Goal: Information Seeking & Learning: Learn about a topic

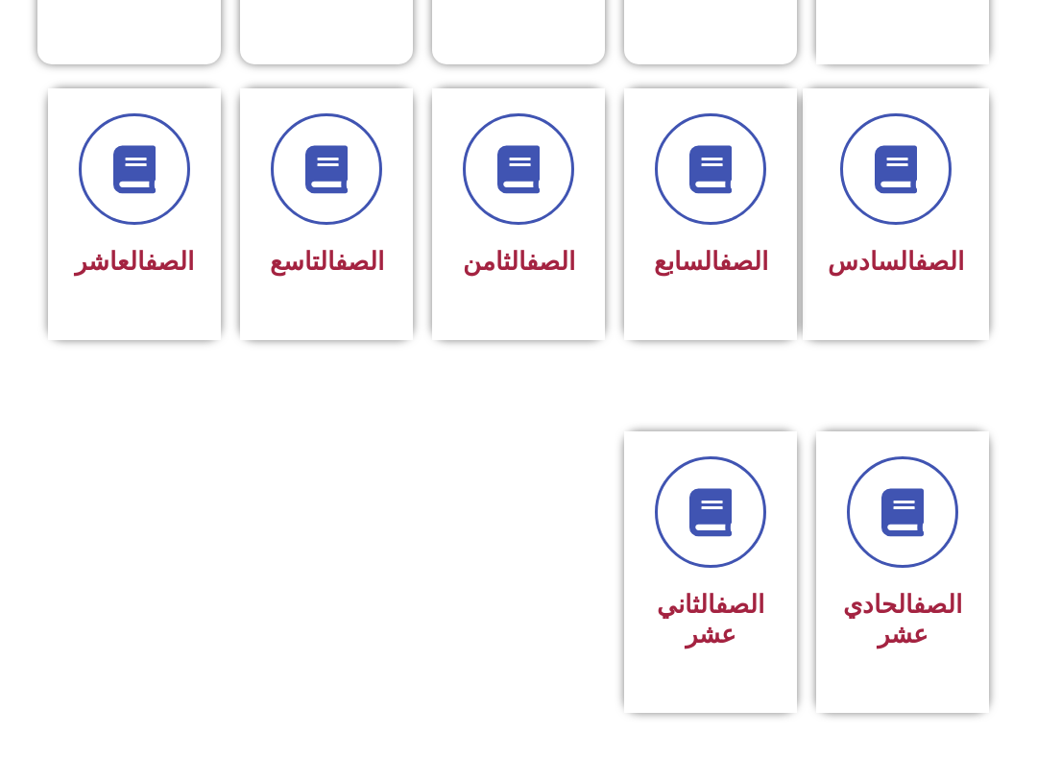
scroll to position [759, 0]
click at [898, 539] on icon at bounding box center [903, 512] width 53 height 53
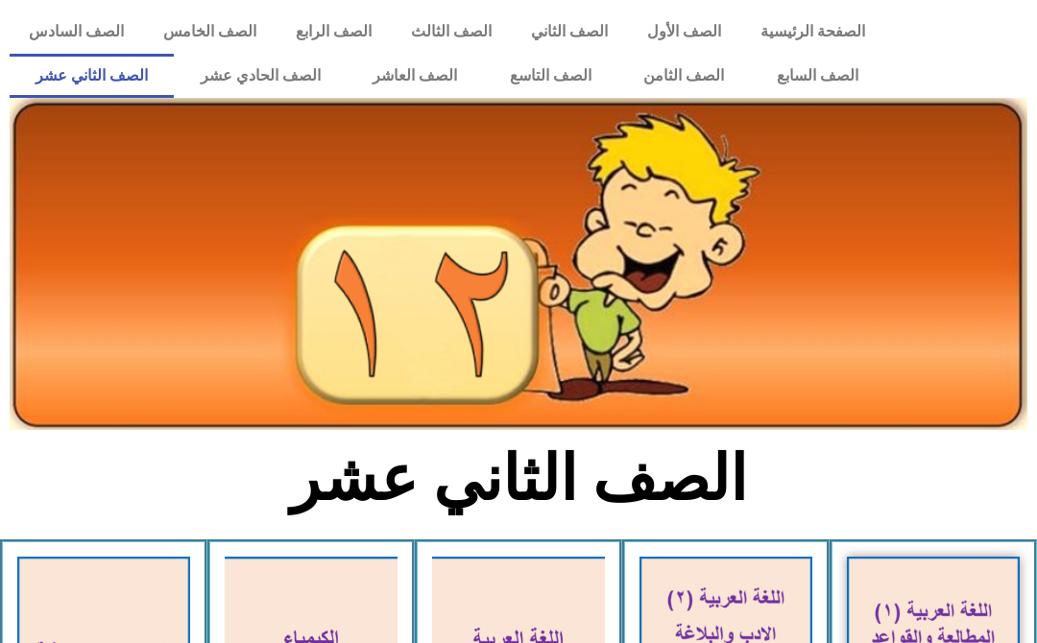
click at [229, 90] on link "الصف الحادي عشر" at bounding box center [260, 76] width 173 height 44
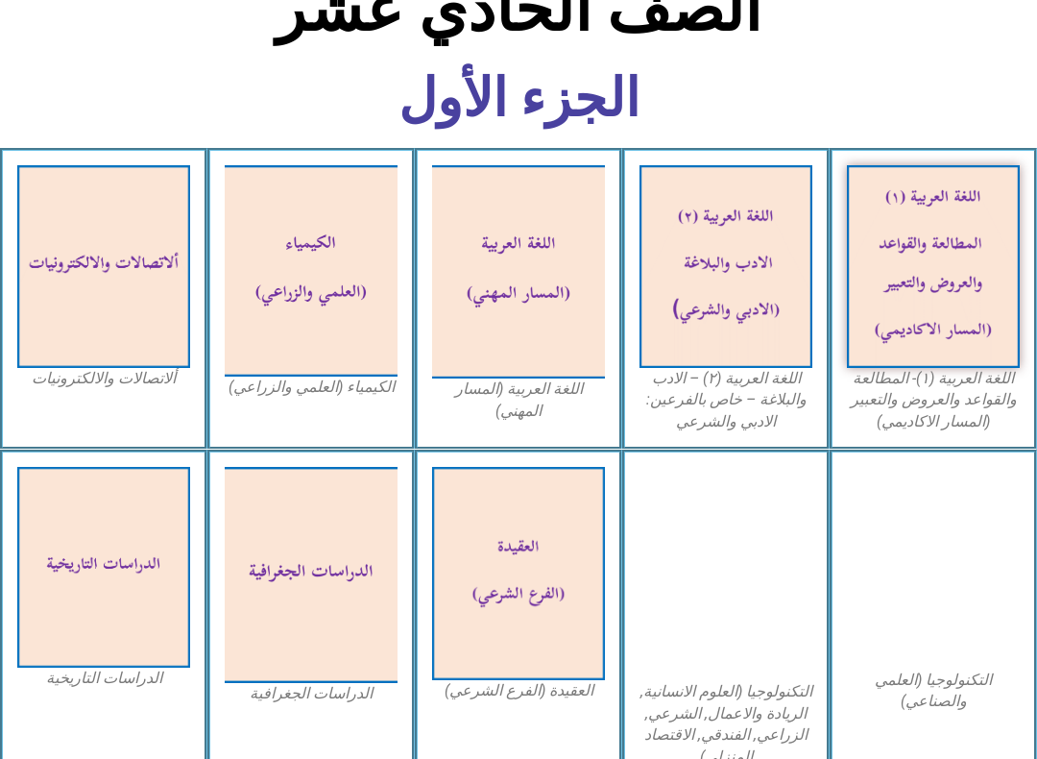
scroll to position [462, 0]
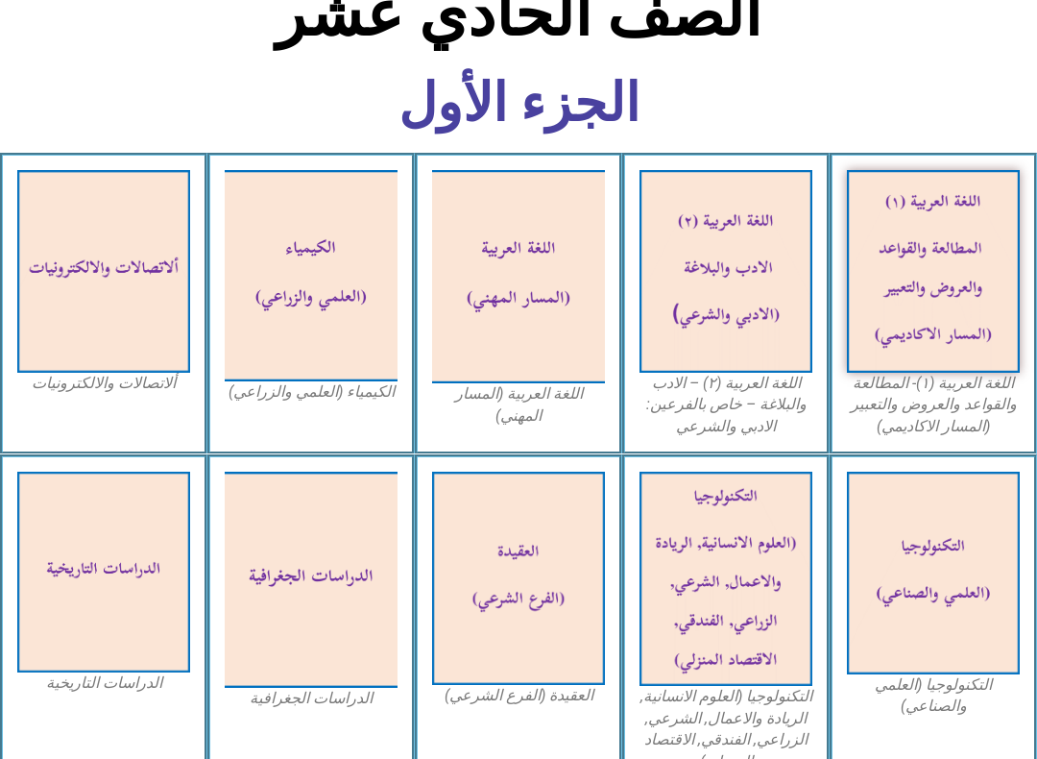
click at [981, 281] on img at bounding box center [933, 271] width 173 height 203
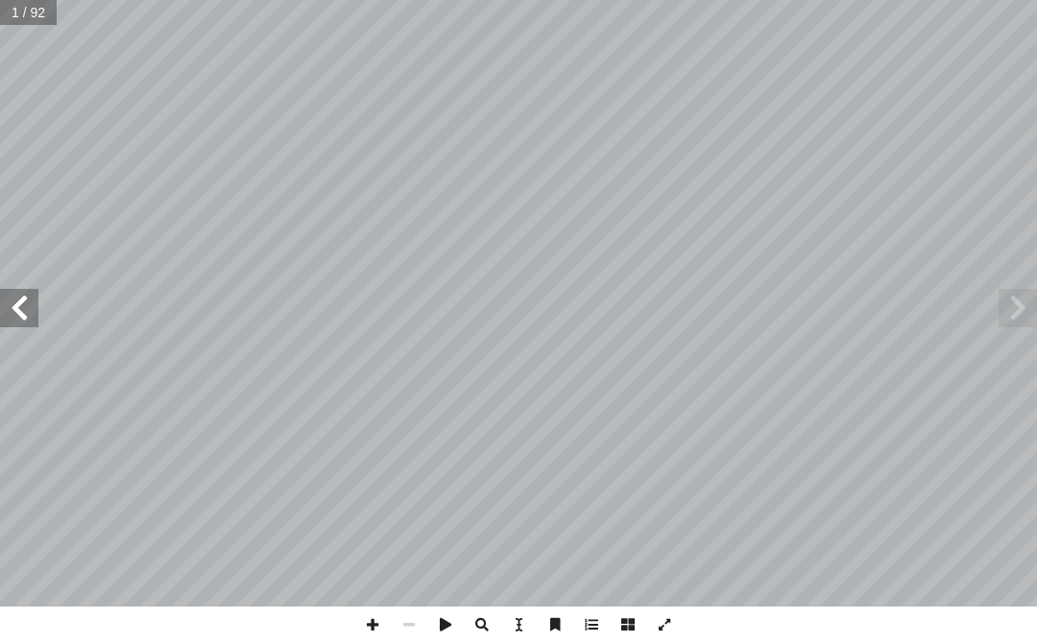
click at [22, 315] on span at bounding box center [19, 308] width 38 height 38
click at [23, 316] on span at bounding box center [19, 308] width 38 height 38
click at [35, 307] on span at bounding box center [19, 308] width 38 height 38
click at [35, 313] on span at bounding box center [19, 308] width 38 height 38
click at [22, 305] on span at bounding box center [19, 308] width 38 height 38
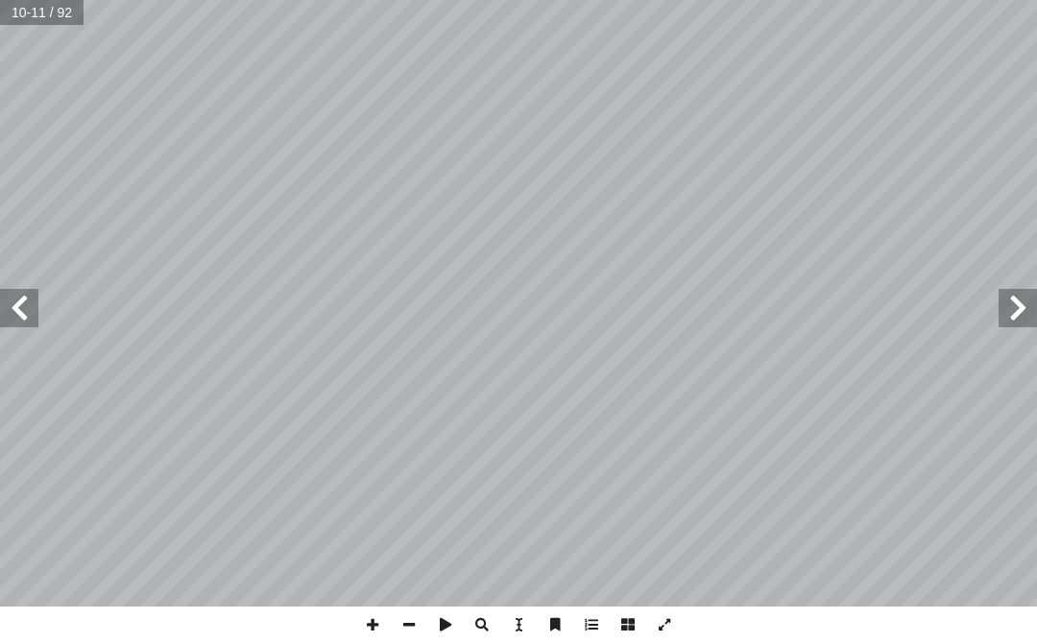
click at [21, 310] on span at bounding box center [19, 308] width 38 height 38
click at [1023, 321] on span at bounding box center [1018, 308] width 38 height 38
click at [27, 299] on span at bounding box center [19, 308] width 38 height 38
click at [14, 308] on span at bounding box center [19, 308] width 38 height 38
click at [15, 302] on span at bounding box center [19, 308] width 38 height 38
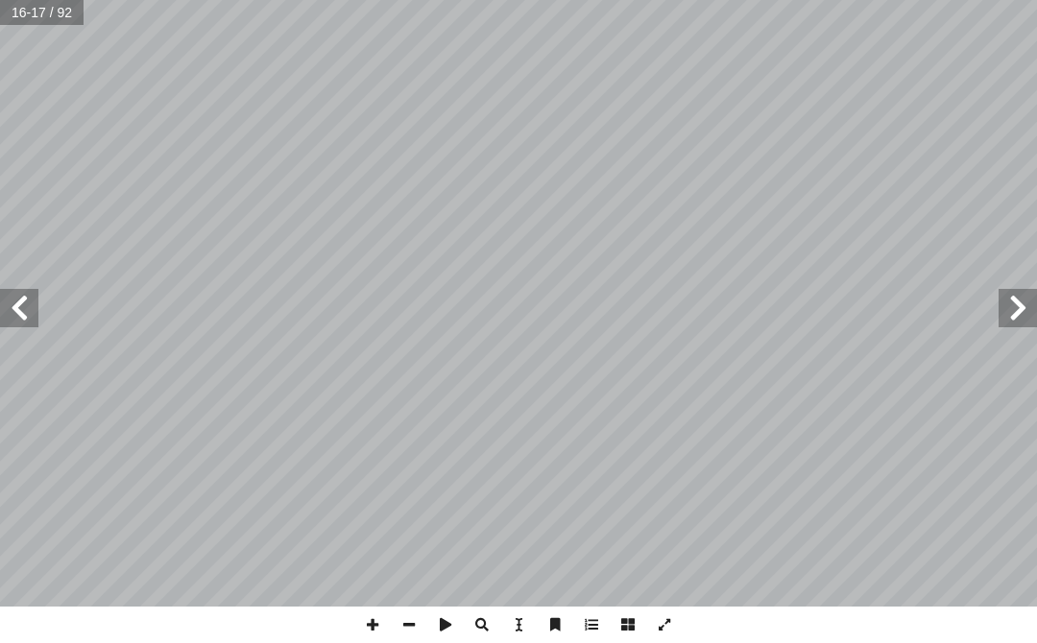
click at [25, 326] on span at bounding box center [19, 308] width 38 height 38
click at [30, 309] on span at bounding box center [19, 308] width 38 height 38
click at [29, 308] on span at bounding box center [19, 308] width 38 height 38
click at [33, 320] on span at bounding box center [19, 308] width 38 height 38
click at [31, 320] on span at bounding box center [19, 308] width 38 height 38
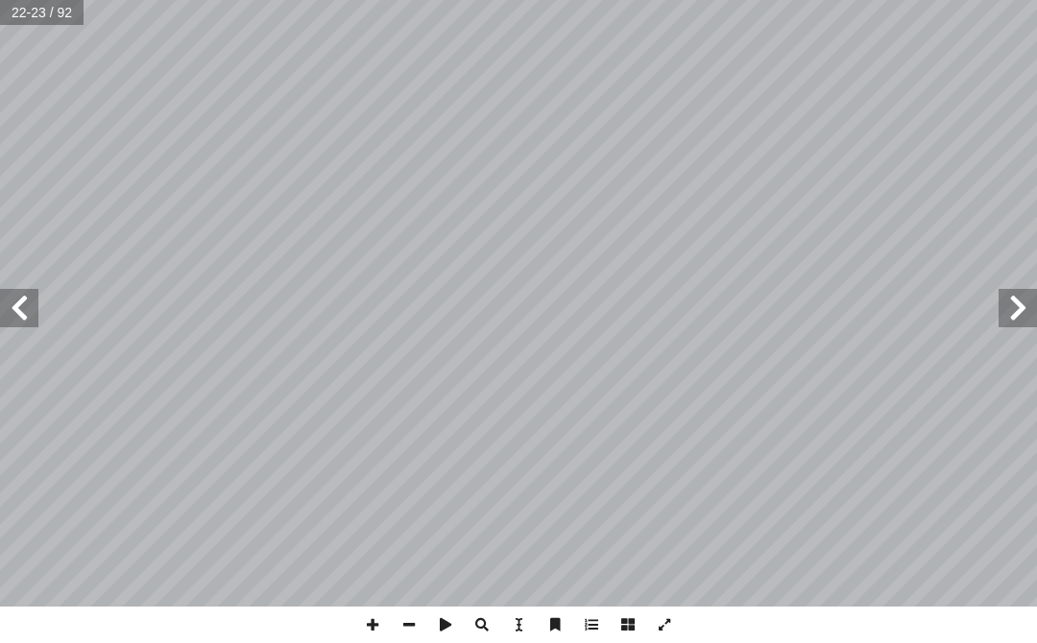
click at [30, 320] on span at bounding box center [19, 308] width 38 height 38
click at [37, 321] on span at bounding box center [19, 308] width 38 height 38
click at [29, 298] on span at bounding box center [19, 308] width 38 height 38
click at [1009, 302] on span at bounding box center [1018, 308] width 38 height 38
click at [27, 305] on span at bounding box center [19, 308] width 38 height 38
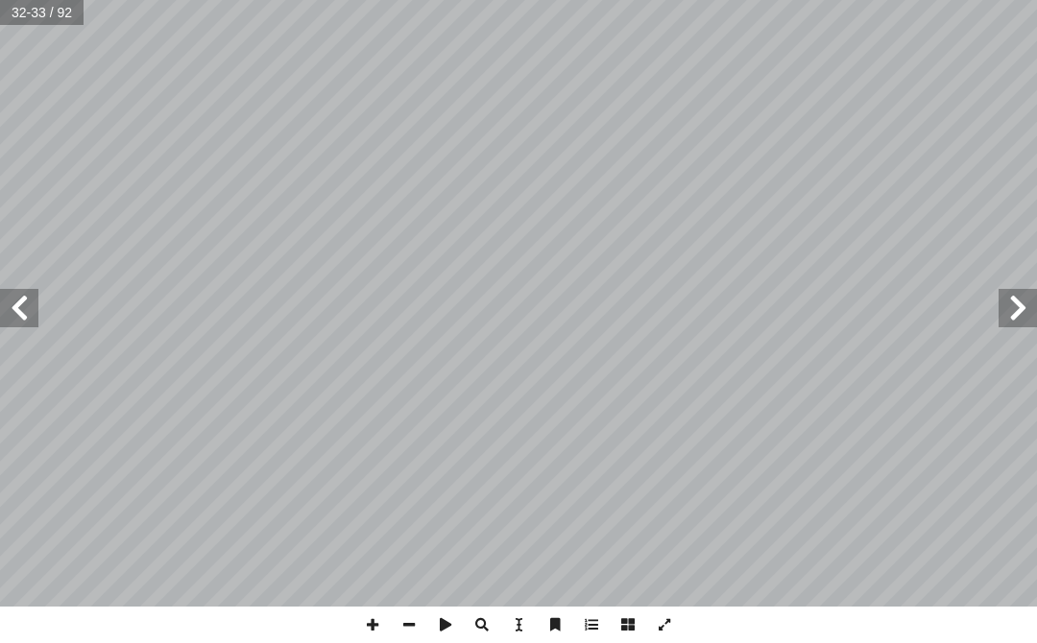
click at [37, 304] on span at bounding box center [19, 308] width 38 height 38
click at [1007, 312] on span at bounding box center [1018, 308] width 38 height 38
click at [19, 302] on span at bounding box center [19, 308] width 38 height 38
click at [1012, 302] on span at bounding box center [1018, 308] width 38 height 38
click at [1008, 307] on span at bounding box center [1018, 308] width 38 height 38
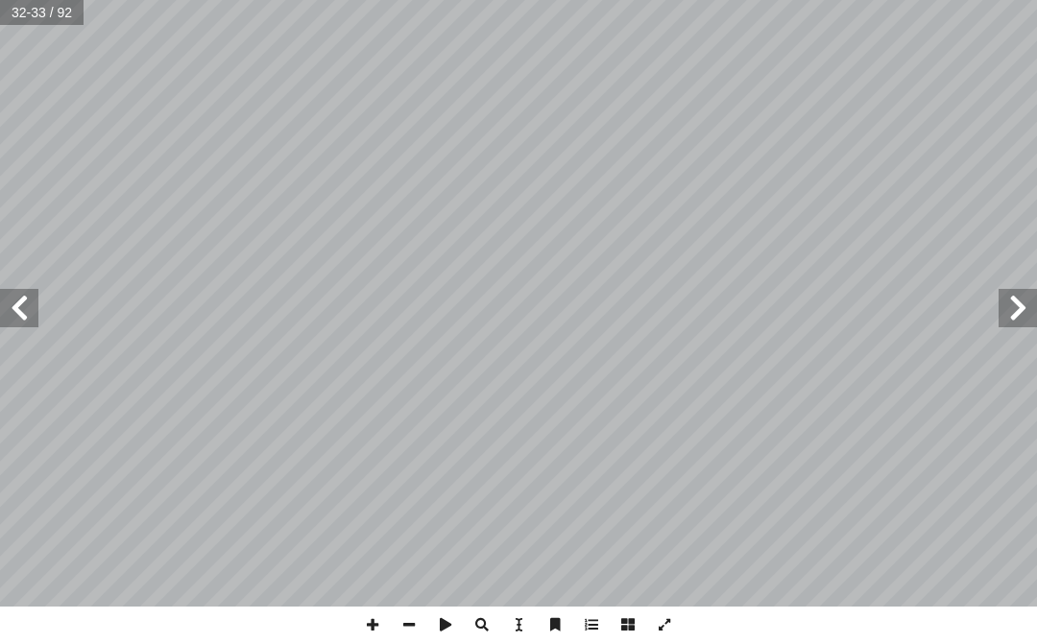
click at [1010, 306] on span at bounding box center [1018, 308] width 38 height 38
click at [32, 315] on span at bounding box center [19, 308] width 38 height 38
click at [12, 312] on span at bounding box center [19, 308] width 38 height 38
click at [17, 289] on span at bounding box center [19, 308] width 38 height 38
click at [37, 303] on span at bounding box center [19, 308] width 38 height 38
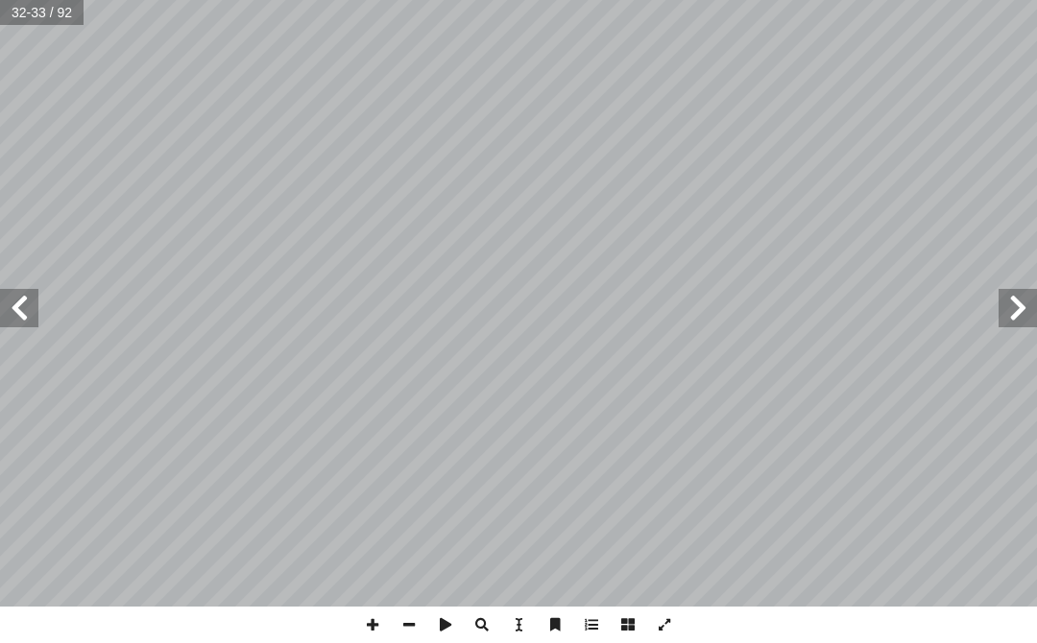
click at [23, 304] on span at bounding box center [19, 308] width 38 height 38
click at [1008, 297] on span at bounding box center [1018, 308] width 38 height 38
click at [1012, 307] on span at bounding box center [1018, 308] width 38 height 38
click at [1006, 309] on span at bounding box center [1018, 308] width 38 height 38
click at [1025, 305] on span at bounding box center [1018, 308] width 38 height 38
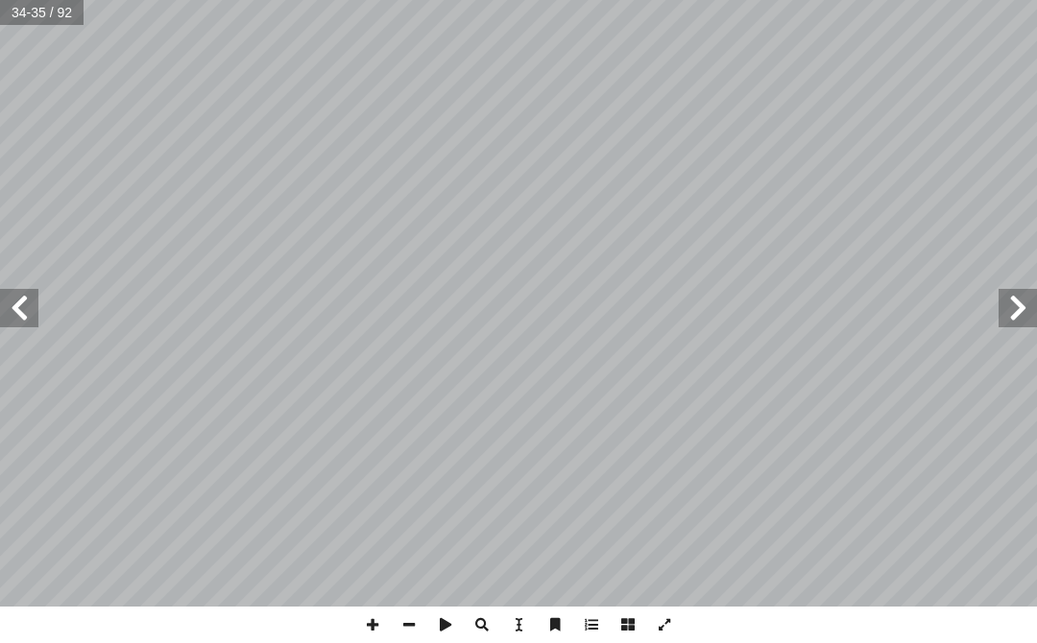
click at [1008, 308] on span at bounding box center [1018, 308] width 38 height 38
click at [1006, 295] on span at bounding box center [1018, 308] width 38 height 38
click at [1001, 311] on span at bounding box center [1018, 308] width 38 height 38
click at [1002, 296] on span at bounding box center [1018, 308] width 38 height 38
click at [1005, 304] on span at bounding box center [1018, 308] width 38 height 38
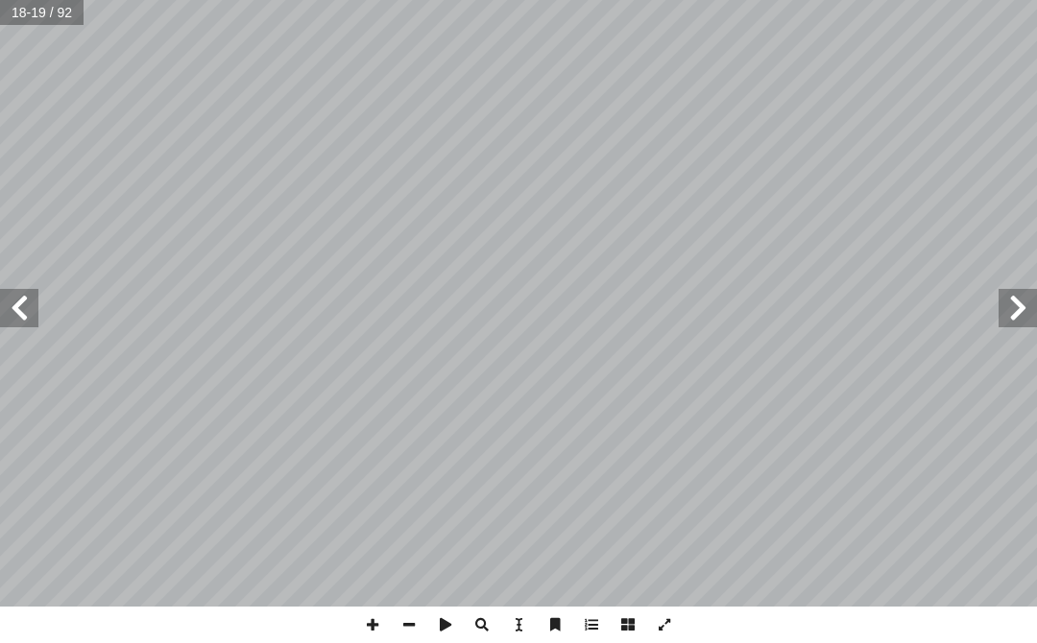
click at [12, 306] on span at bounding box center [19, 308] width 38 height 38
